Goal: Task Accomplishment & Management: Use online tool/utility

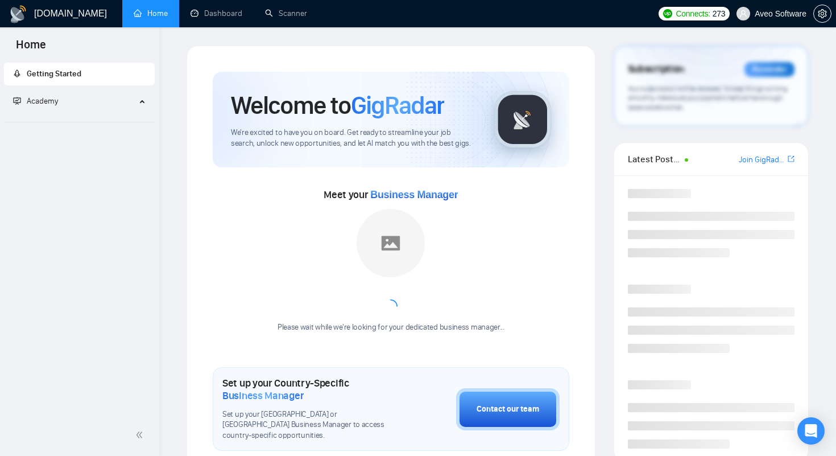
click at [780, 20] on span "Aveo Software" at bounding box center [772, 13] width 84 height 36
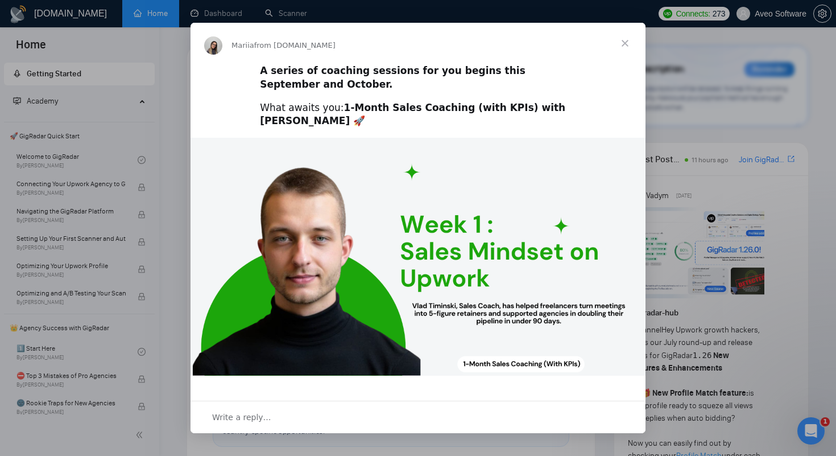
click at [623, 43] on span "Close" at bounding box center [625, 43] width 41 height 41
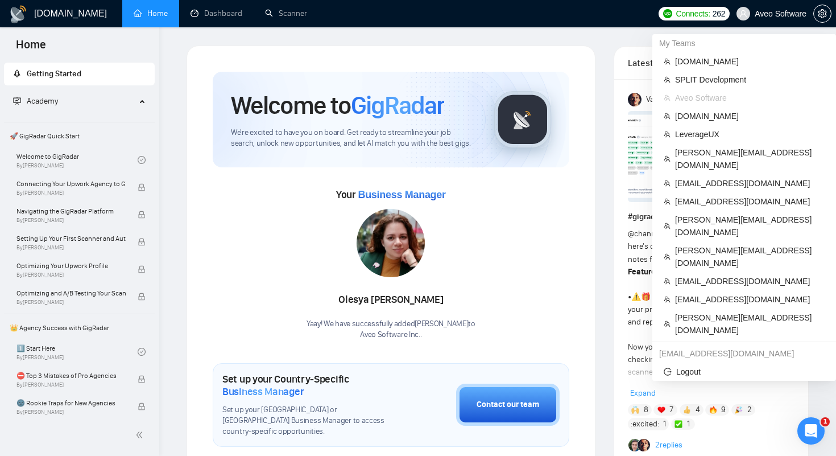
click at [757, 14] on span "Aveo Software" at bounding box center [781, 14] width 52 height 0
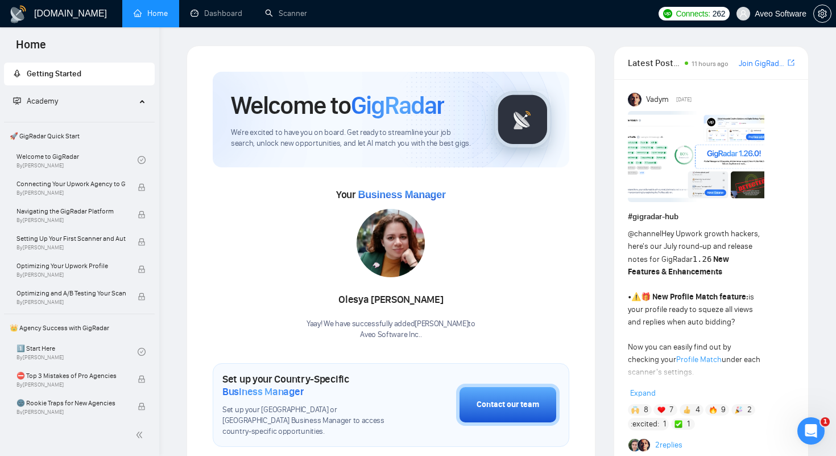
click at [758, 14] on span "Aveo Software" at bounding box center [781, 14] width 52 height 0
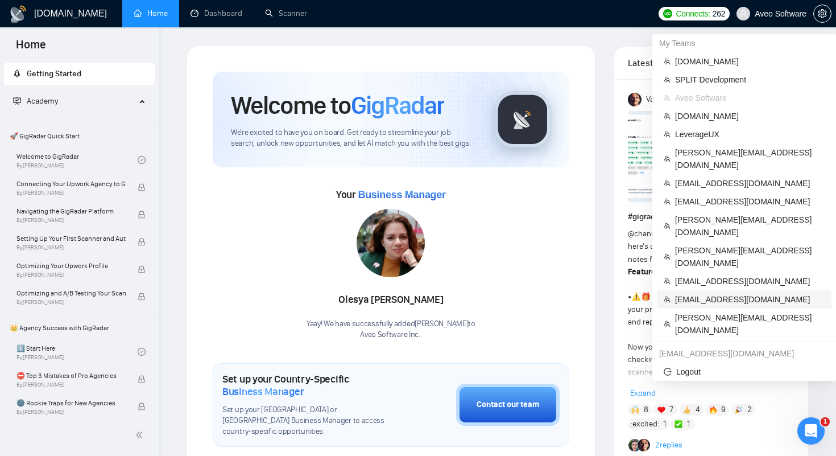
click at [709, 293] on span "[EMAIL_ADDRESS][DOMAIN_NAME]" at bounding box center [750, 299] width 150 height 13
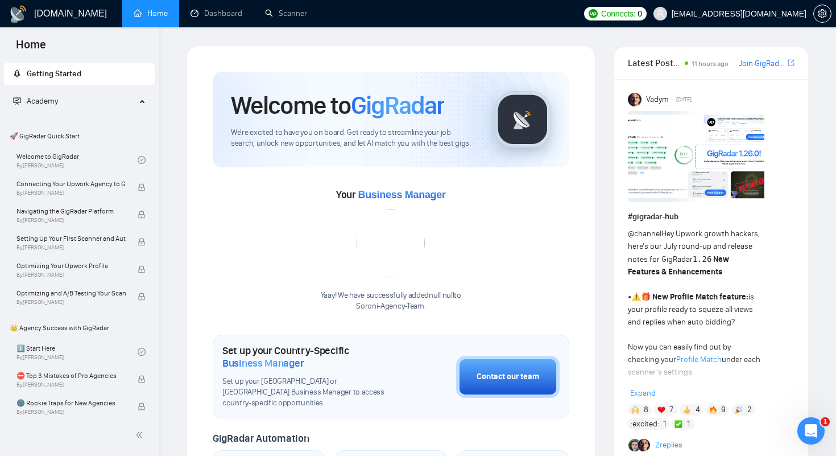
scroll to position [20, 0]
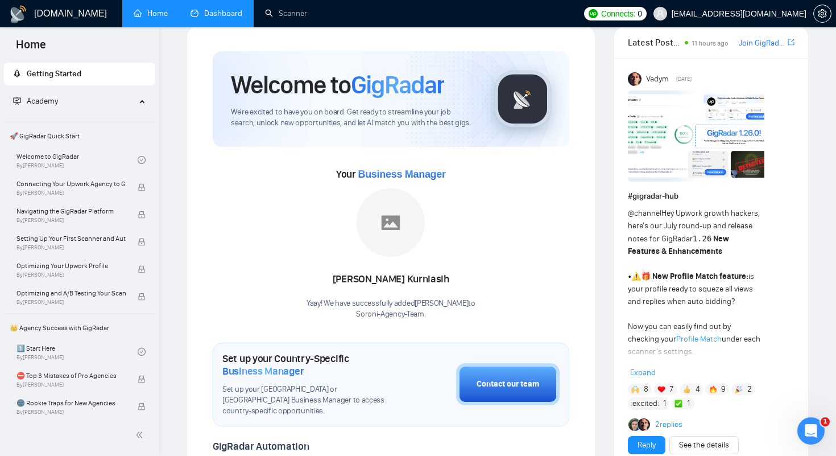
click at [216, 16] on link "Dashboard" at bounding box center [217, 14] width 52 height 10
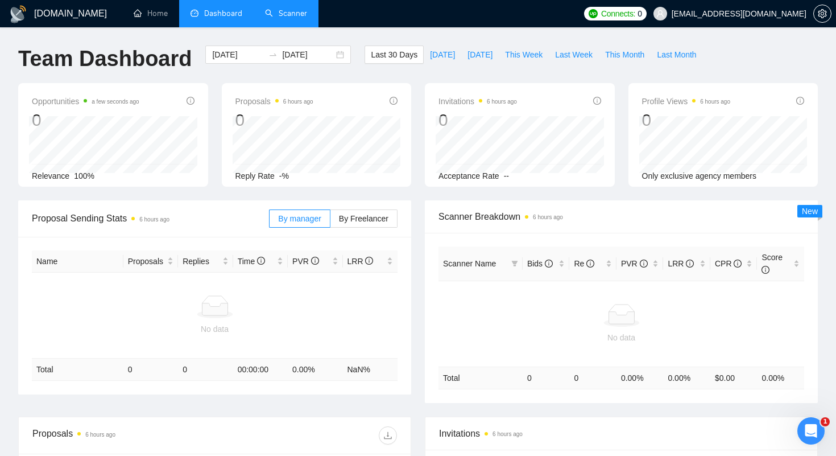
click at [278, 15] on link "Scanner" at bounding box center [286, 14] width 42 height 10
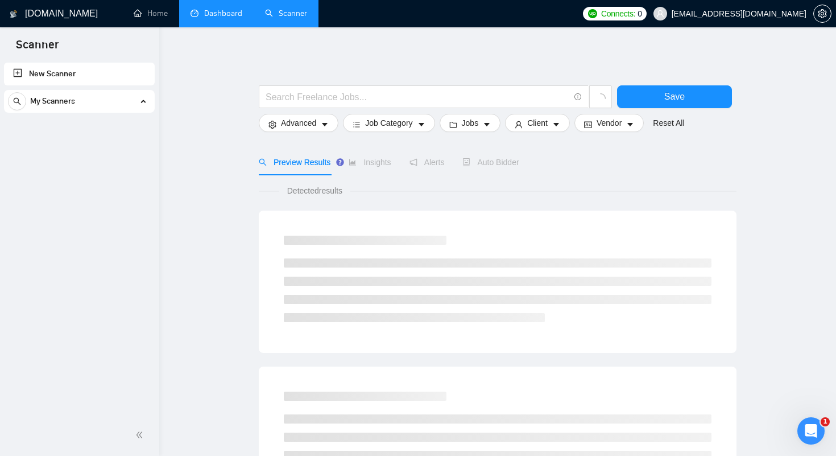
click at [231, 13] on link "Dashboard" at bounding box center [217, 14] width 52 height 10
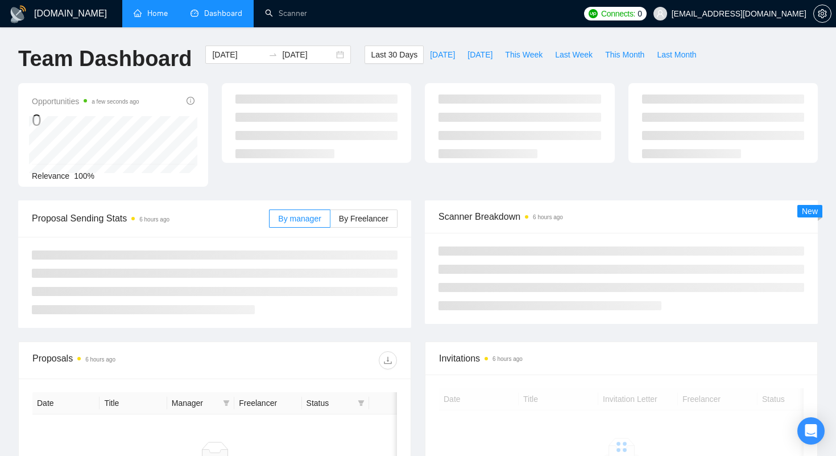
click at [152, 9] on link "Home" at bounding box center [151, 14] width 34 height 10
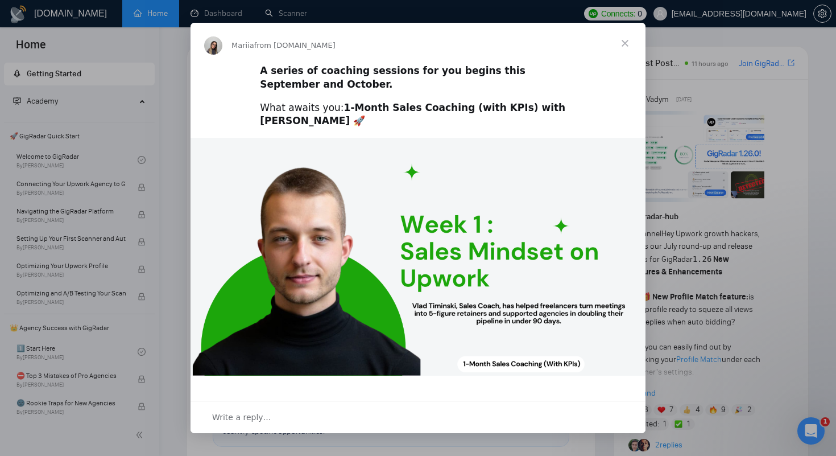
click at [621, 42] on span "Close" at bounding box center [625, 43] width 41 height 41
click at [624, 41] on span "Close" at bounding box center [625, 43] width 41 height 41
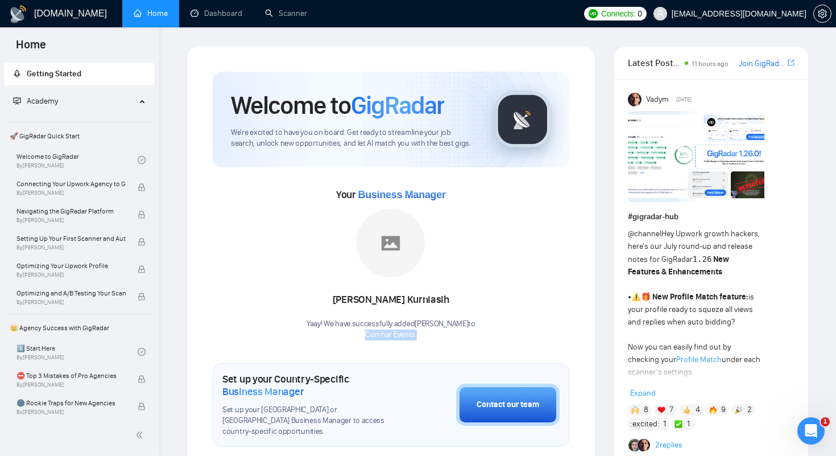
drag, startPoint x: 426, startPoint y: 342, endPoint x: 356, endPoint y: 332, distance: 70.7
click at [356, 332] on div "Welcome to GigRadar We're excited to have you on board. Get ready to streamline…" at bounding box center [391, 454] width 357 height 765
click at [288, 11] on link "Scanner" at bounding box center [286, 14] width 42 height 10
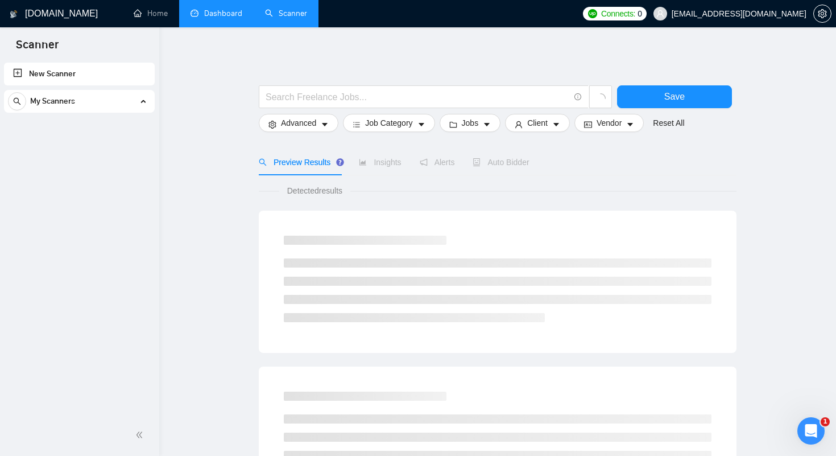
click at [205, 14] on link "Dashboard" at bounding box center [217, 14] width 52 height 10
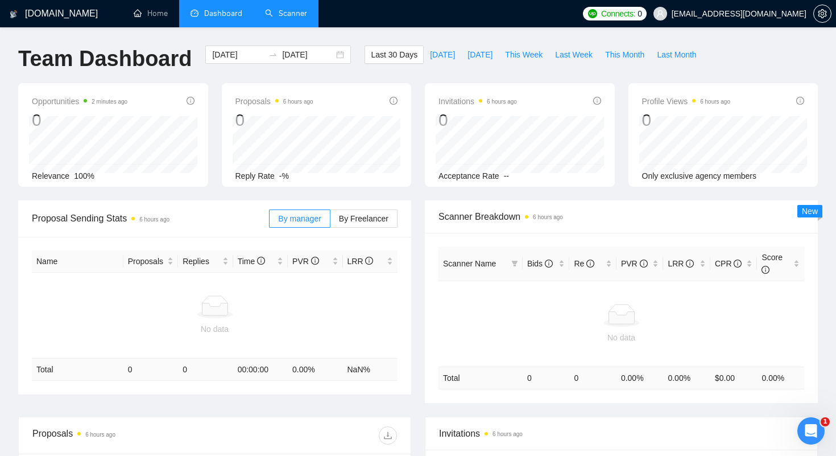
click at [283, 12] on link "Scanner" at bounding box center [286, 14] width 42 height 10
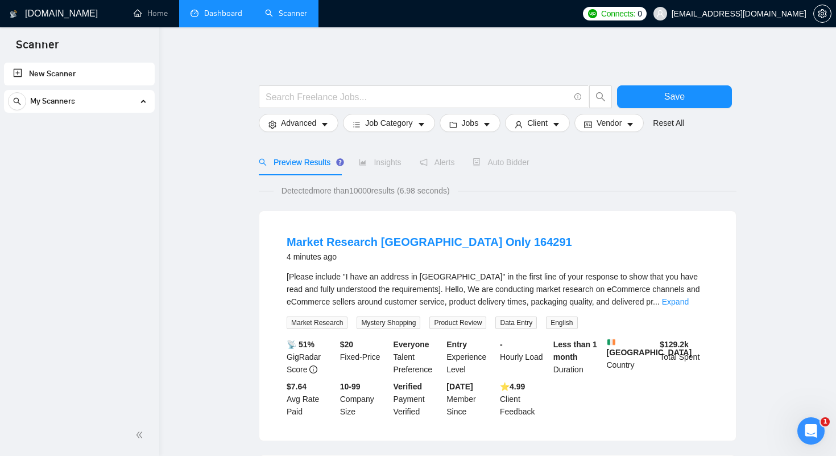
click at [213, 18] on link "Dashboard" at bounding box center [217, 14] width 52 height 10
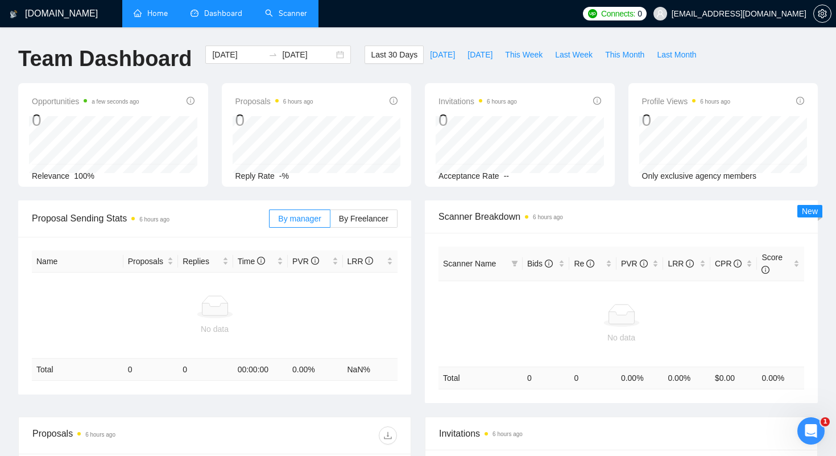
click at [147, 13] on link "Home" at bounding box center [151, 14] width 34 height 10
